Goal: Find specific page/section: Find specific page/section

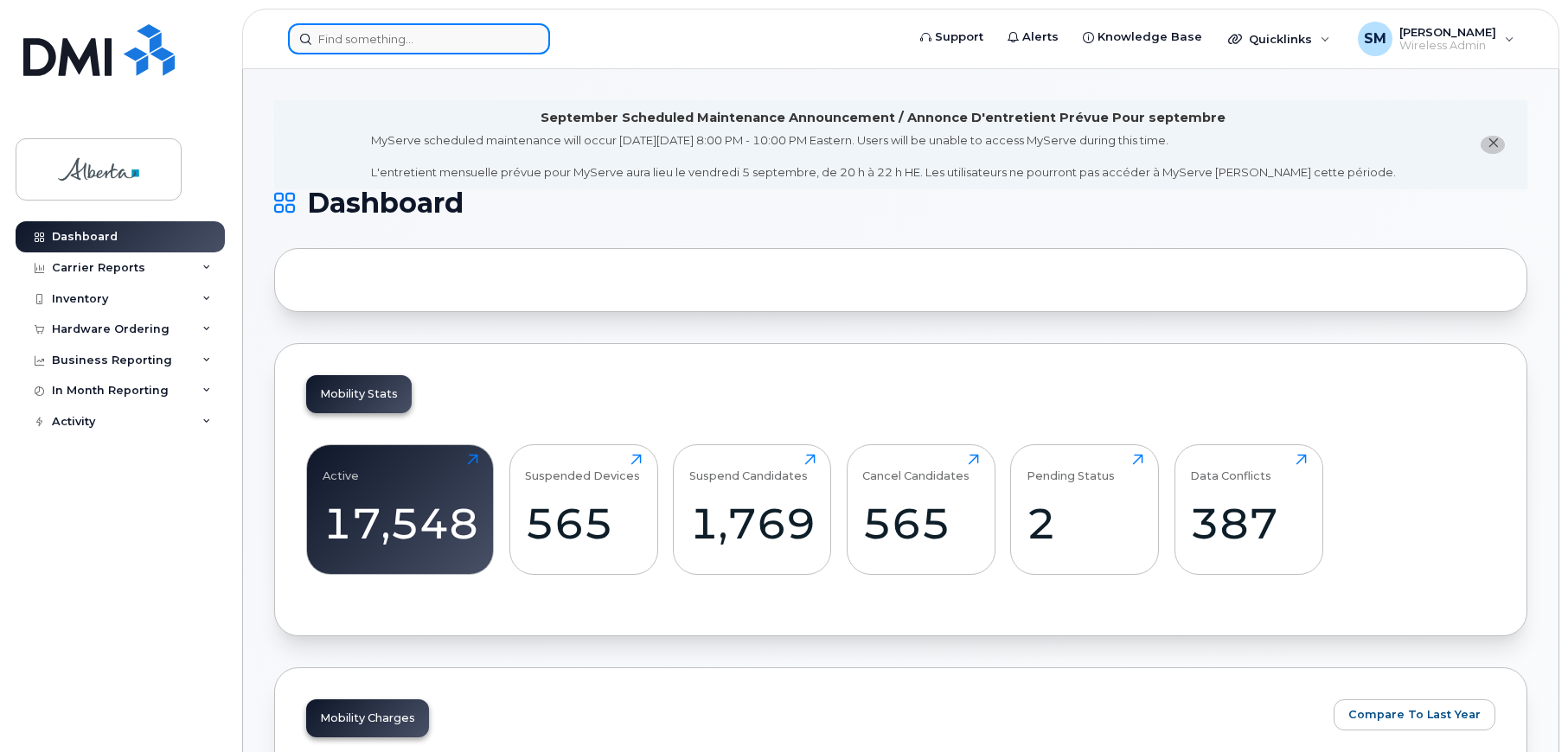
click at [344, 25] on input at bounding box center [419, 38] width 262 height 32
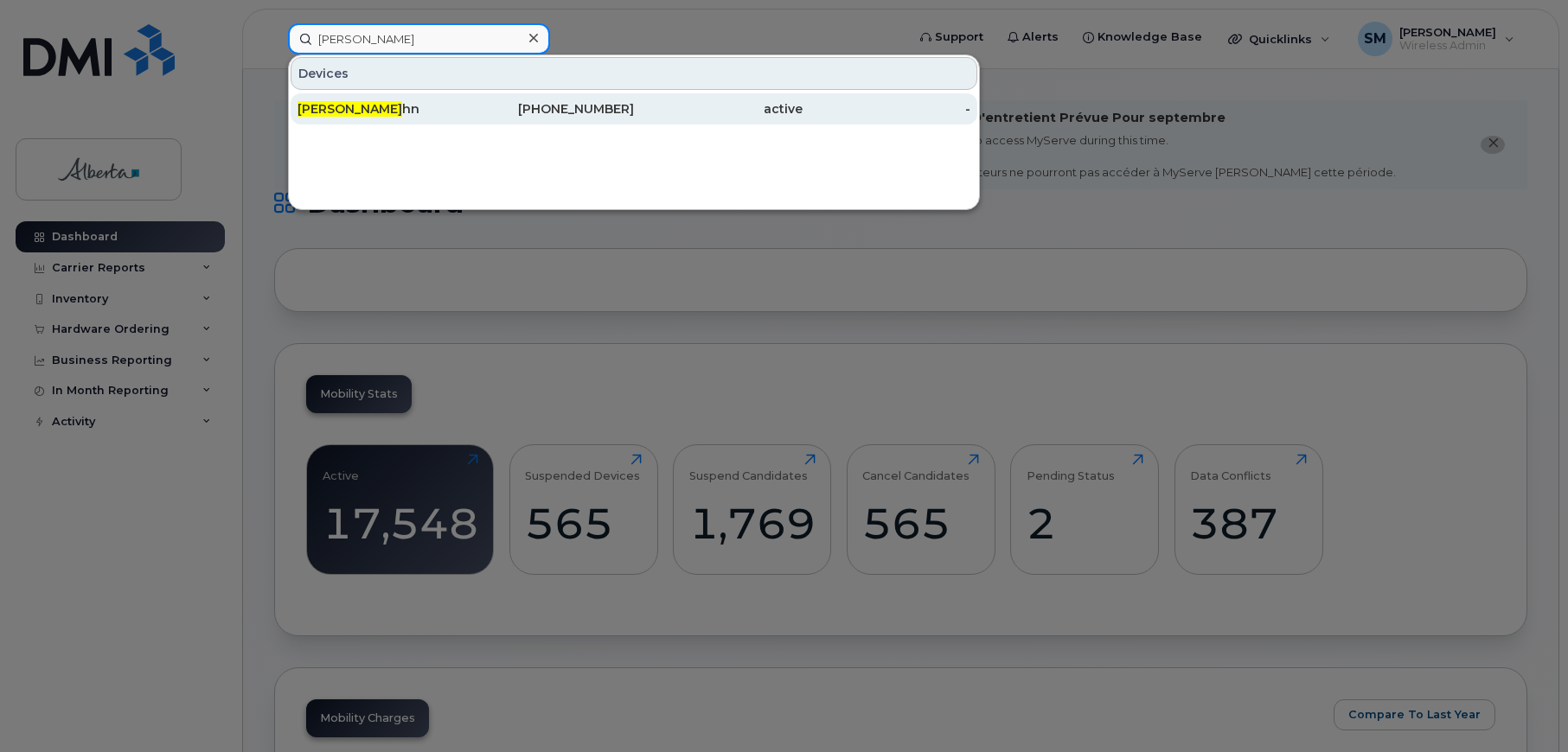
type input "cory kue"
click at [331, 111] on span "Cory Kue" at bounding box center [349, 109] width 104 height 15
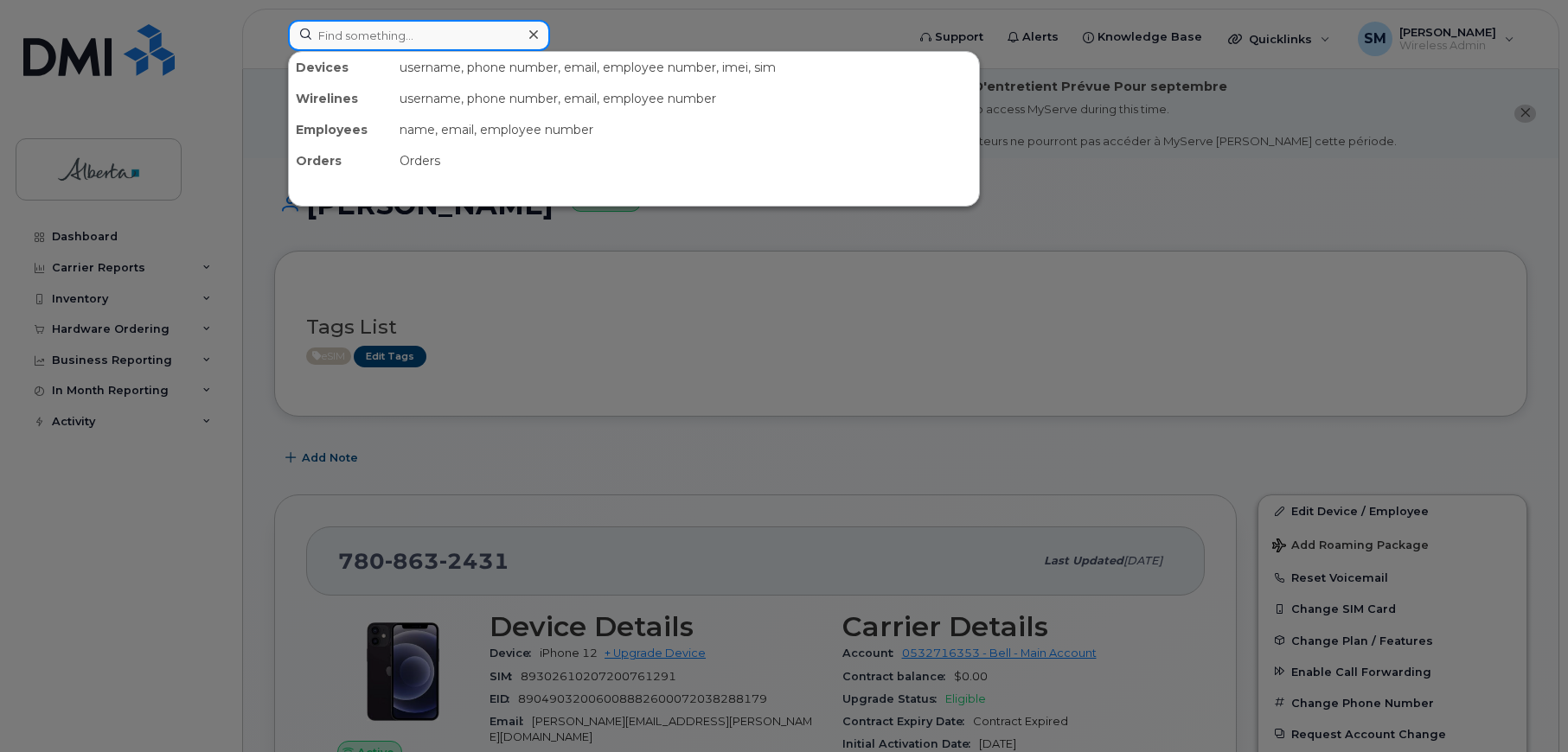
click at [392, 31] on input at bounding box center [419, 35] width 262 height 32
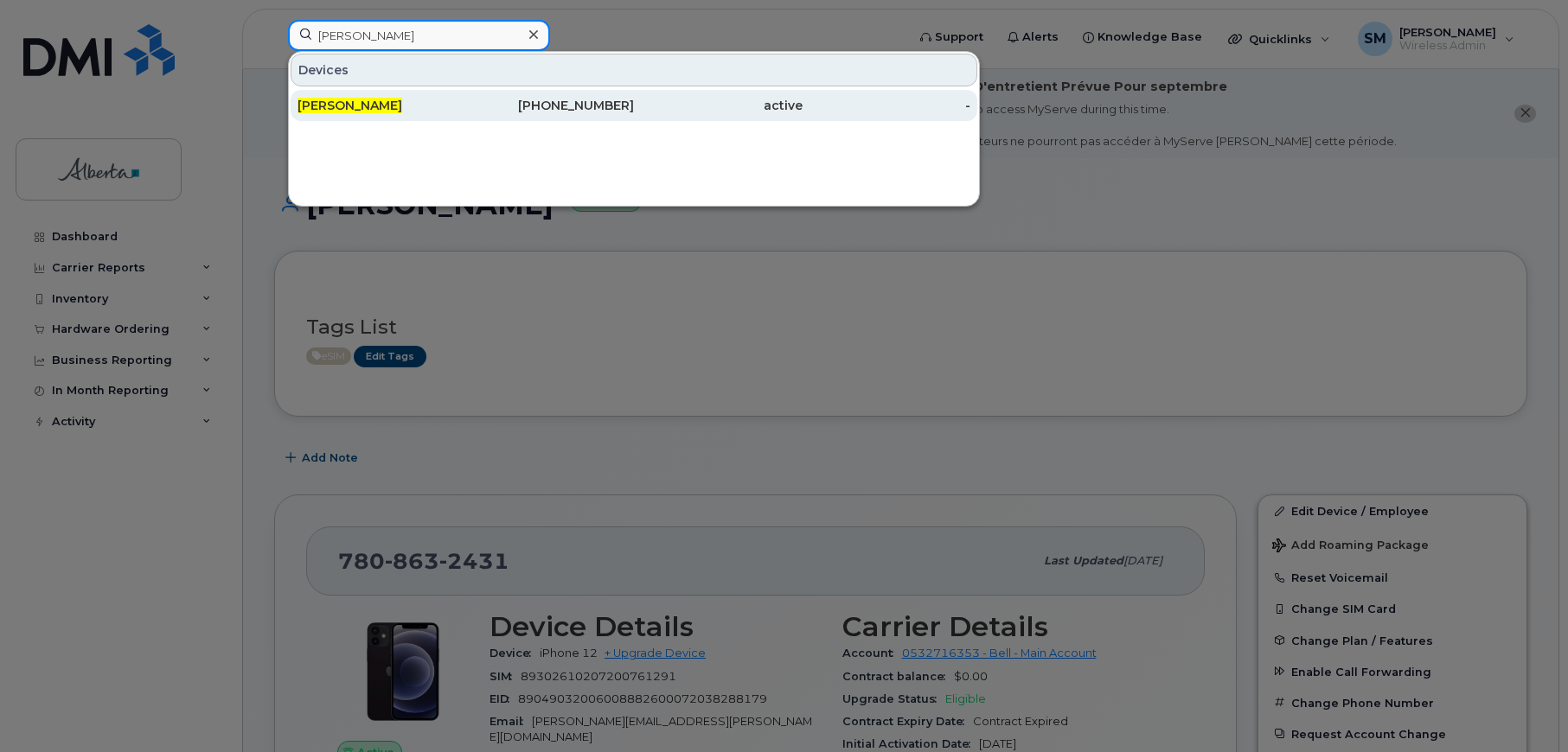
type input "kelvin voo"
click at [349, 99] on span "Kelvin Voo" at bounding box center [349, 105] width 104 height 15
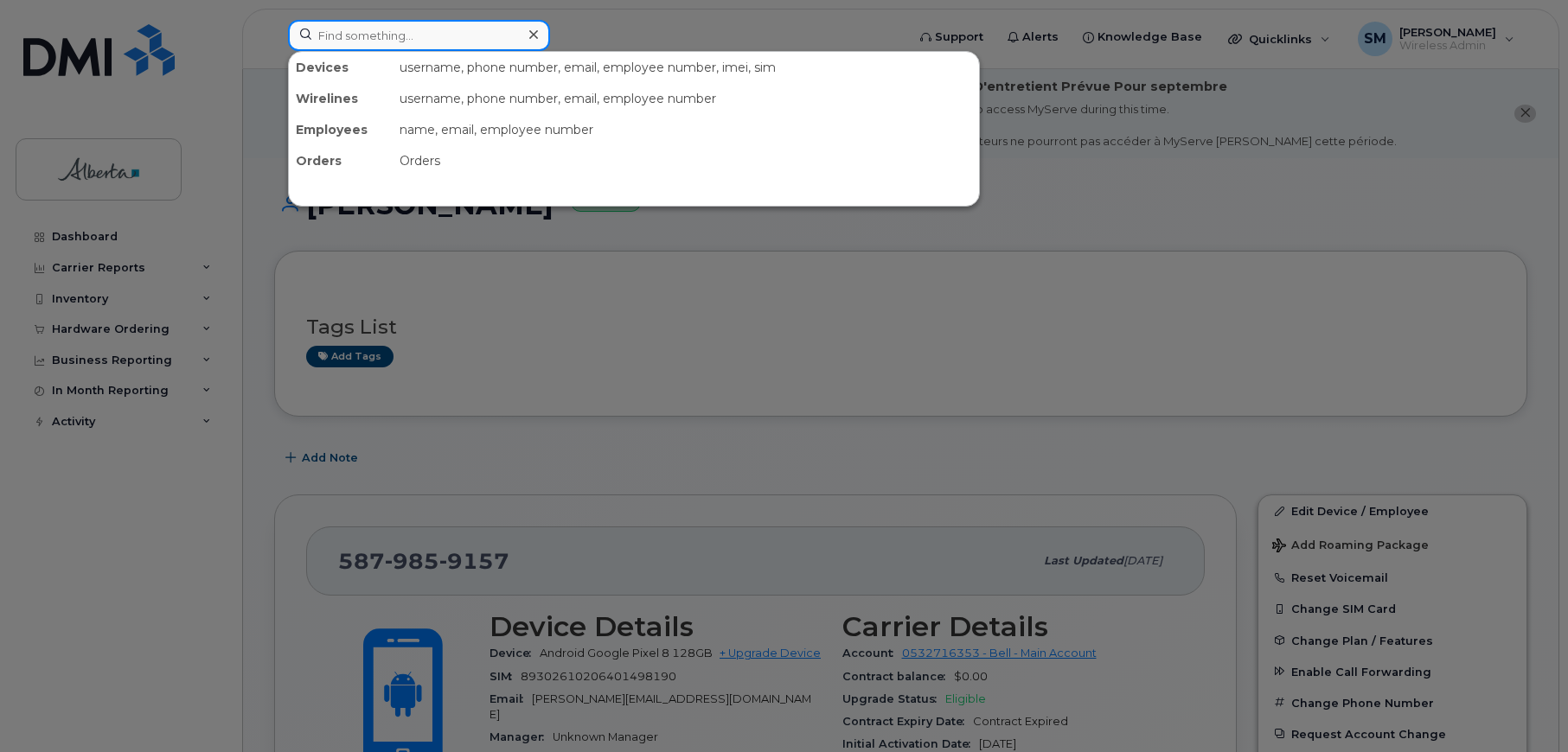
click at [334, 32] on input at bounding box center [419, 35] width 262 height 32
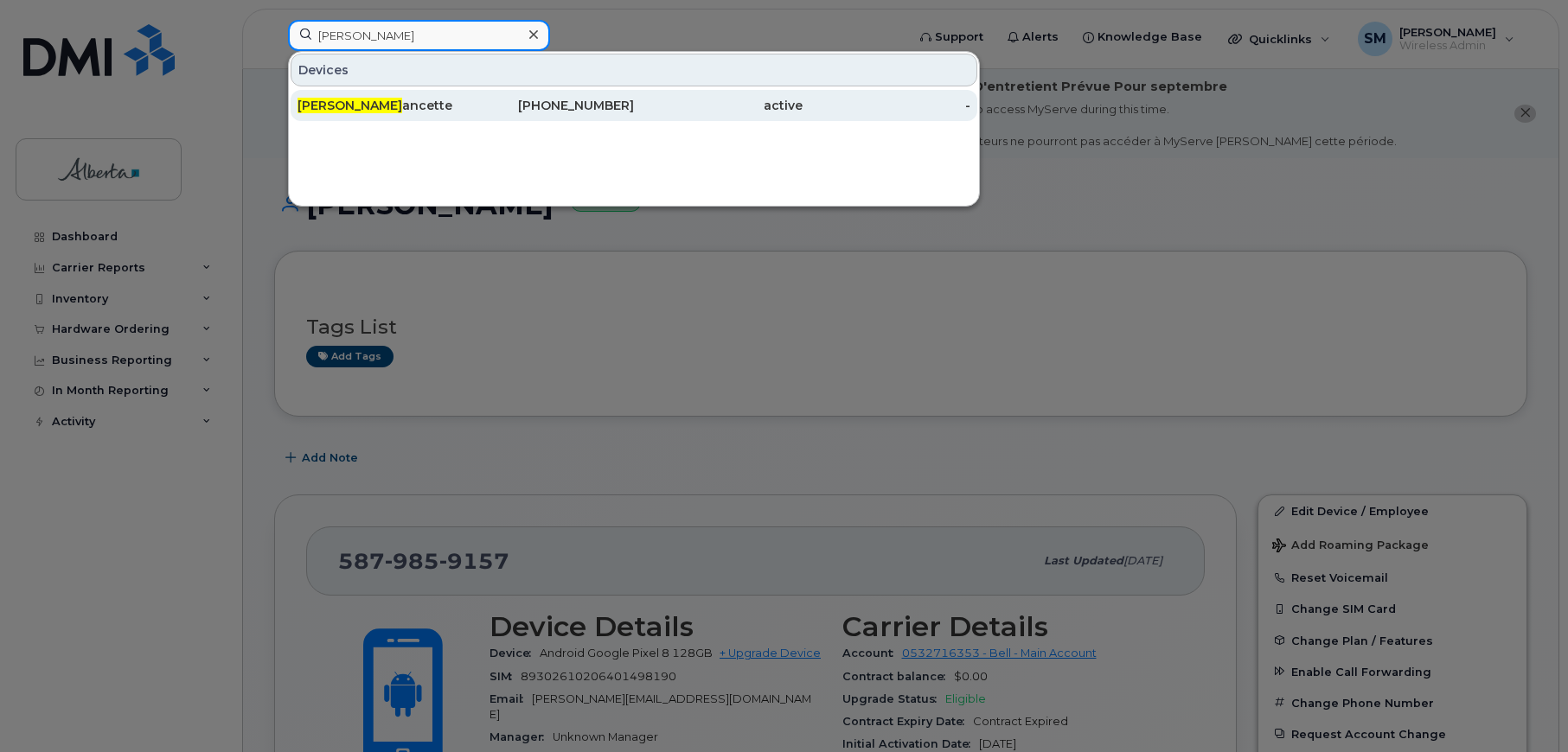
type input "luc lal"
click at [335, 108] on span "Luc Lal" at bounding box center [349, 105] width 104 height 15
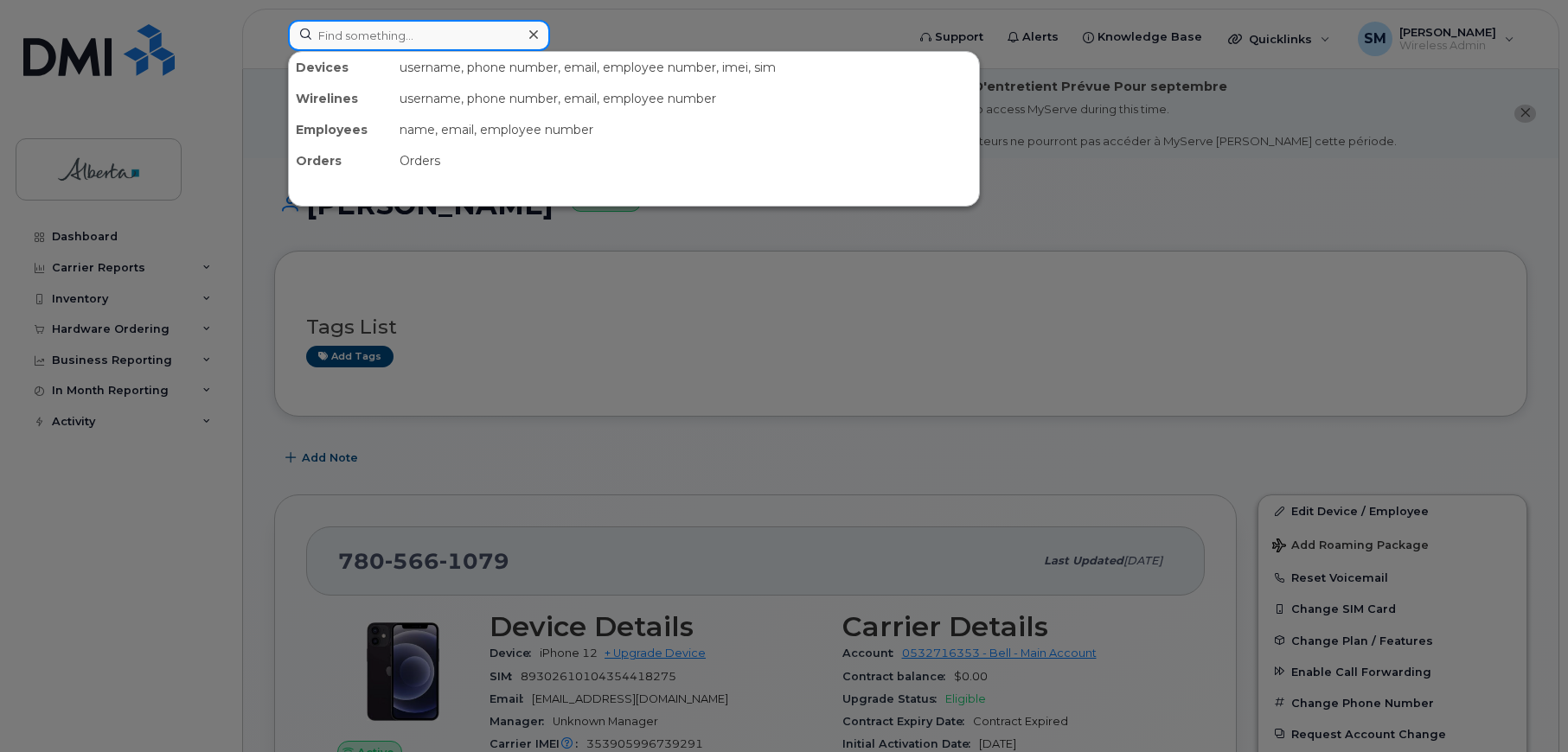
click at [343, 37] on input at bounding box center [419, 35] width 262 height 32
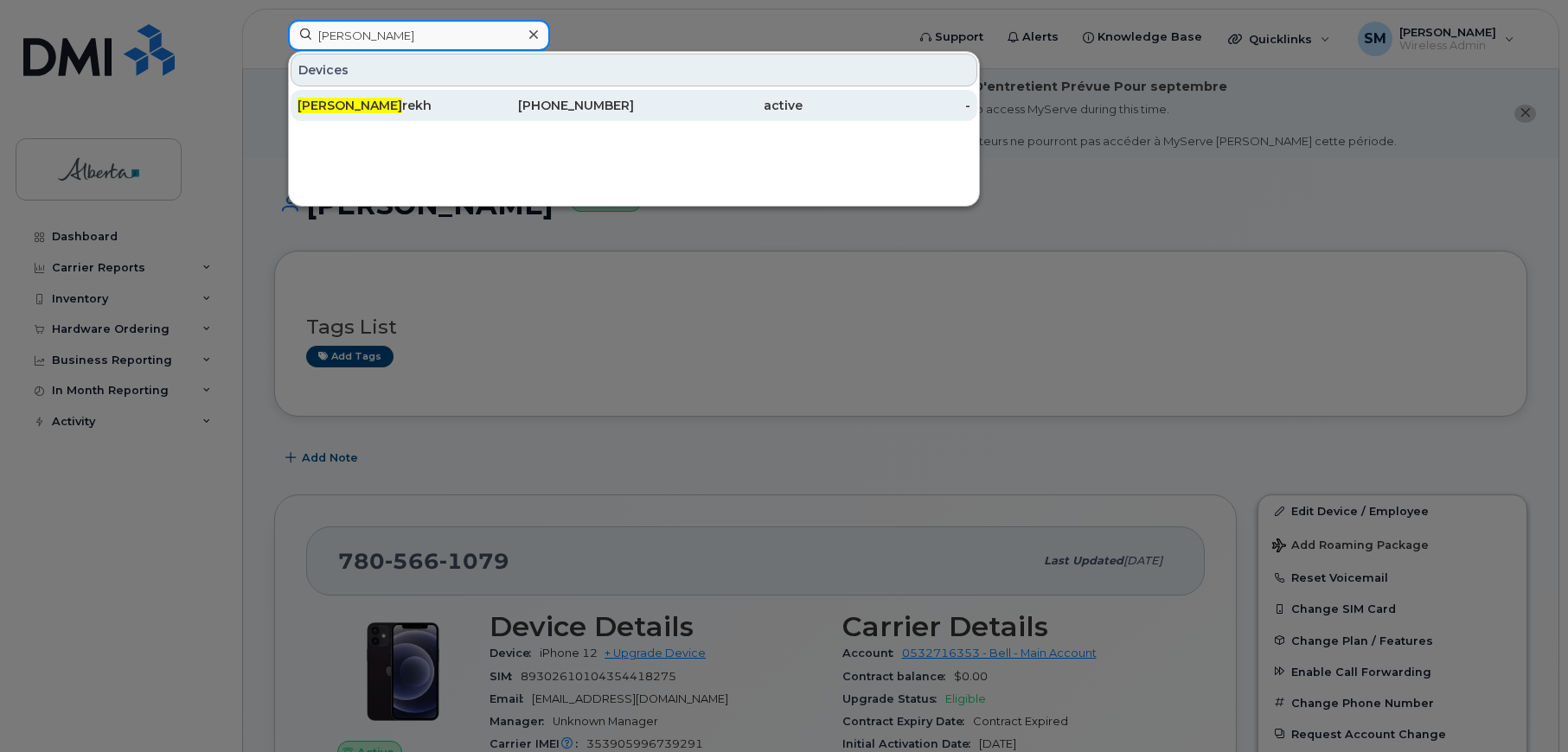
type input "nilsen pa"
click at [347, 105] on span "Nilsen Pa" at bounding box center [349, 105] width 104 height 15
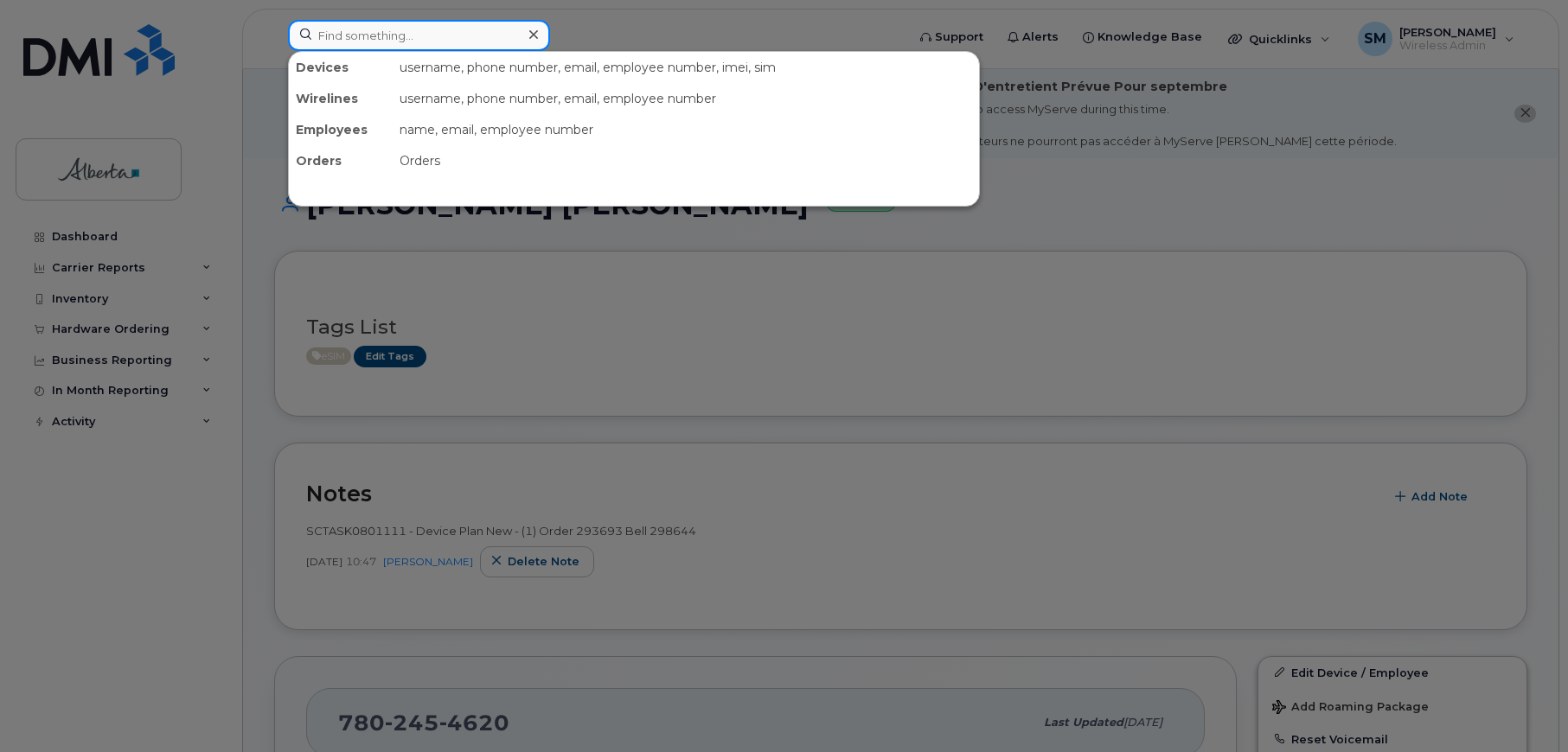
click at [385, 38] on input at bounding box center [419, 35] width 262 height 32
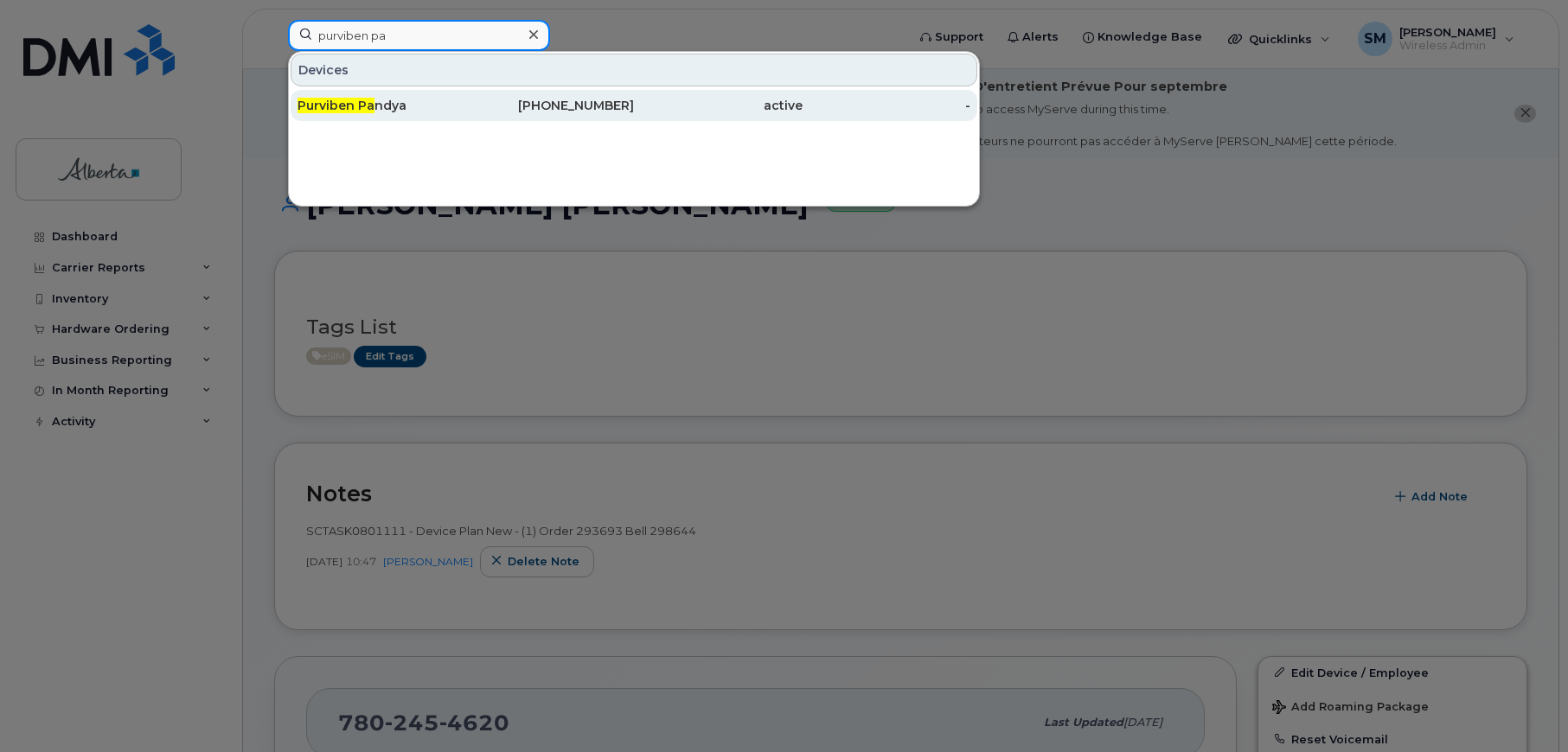
type input "purviben pa"
click at [358, 101] on span "Purviben Pa" at bounding box center [336, 105] width 77 height 15
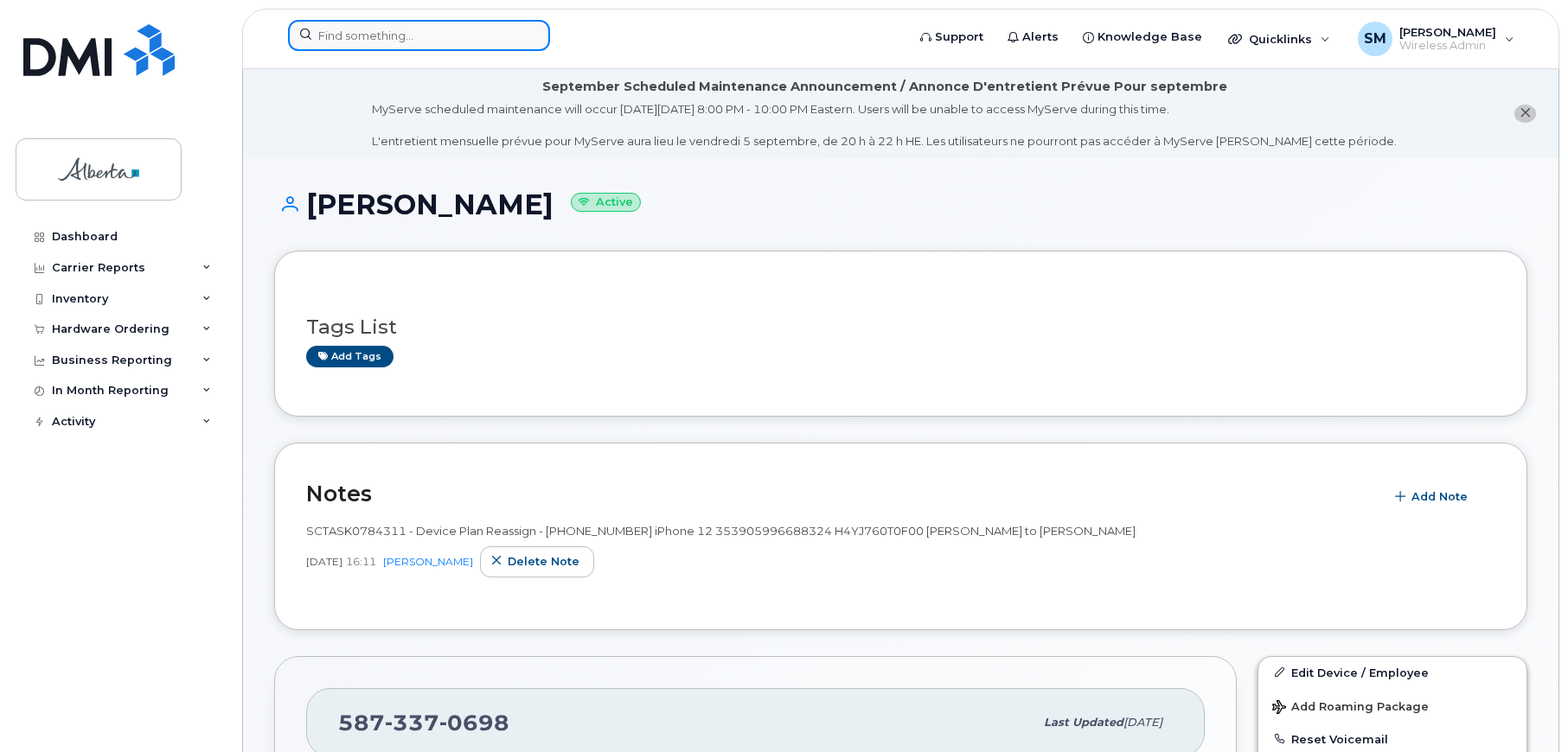
click at [398, 36] on input at bounding box center [419, 35] width 262 height 32
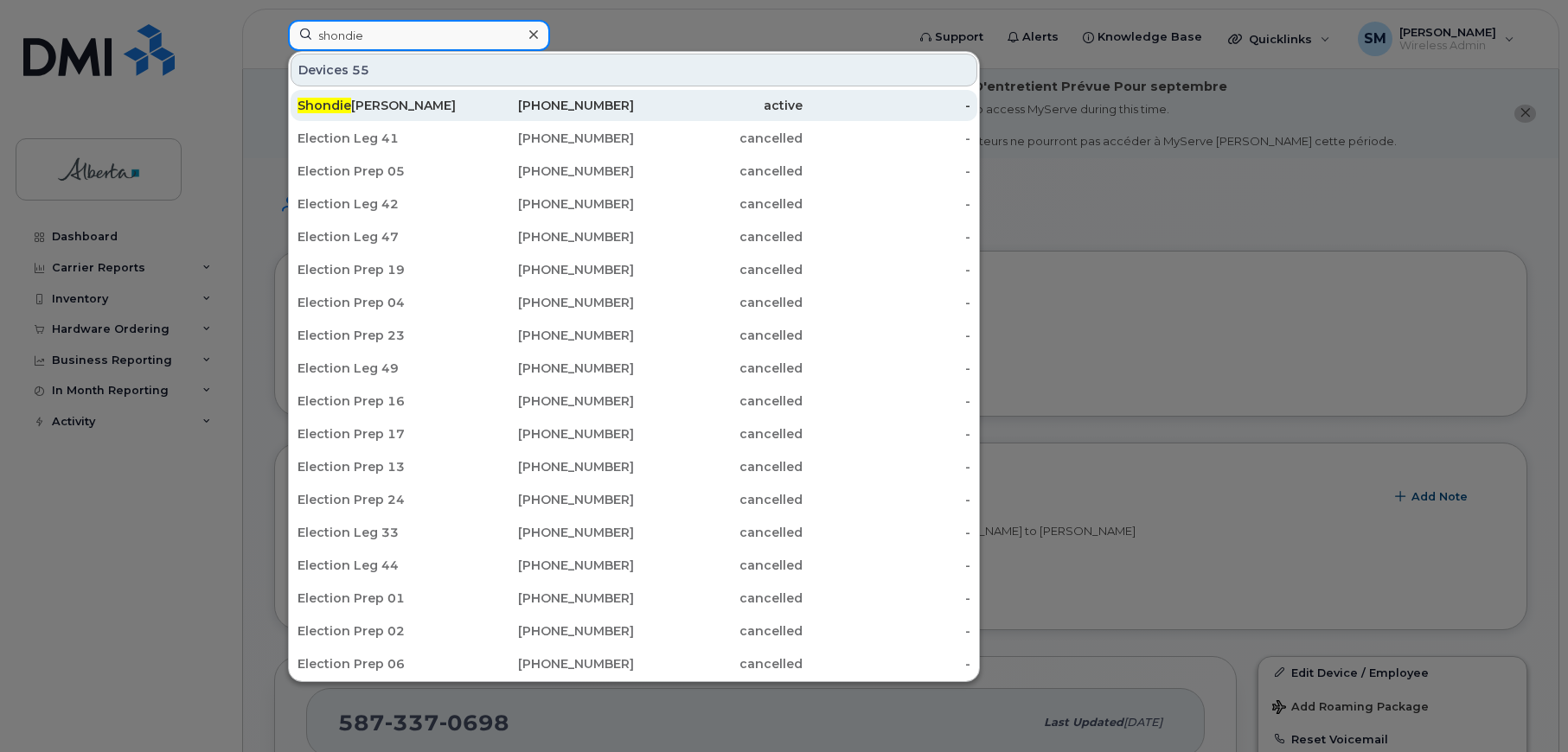
type input "shondie"
click at [376, 102] on div "Shondie Munro" at bounding box center [382, 105] width 168 height 17
